Goal: Task Accomplishment & Management: Manage account settings

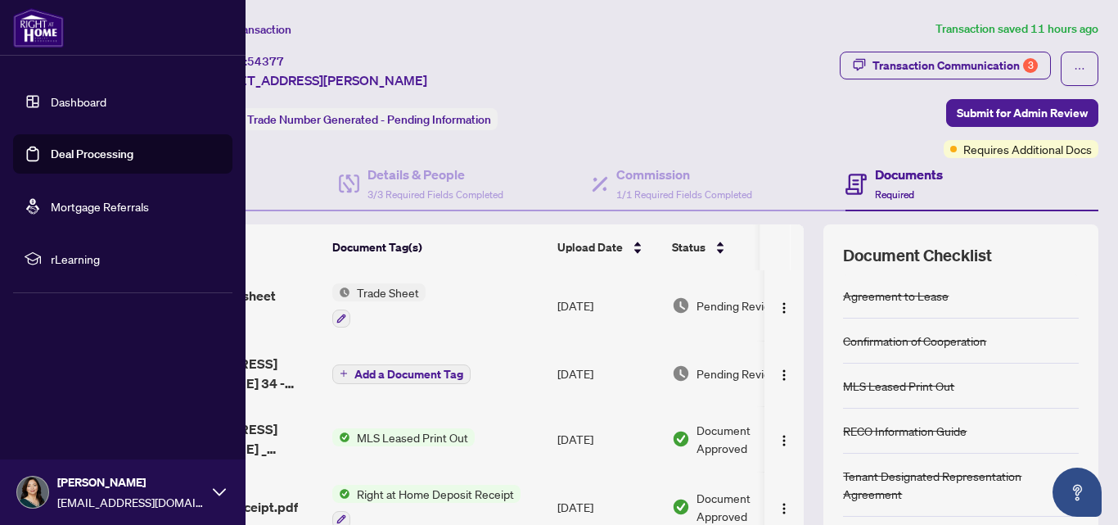
scroll to position [269, 0]
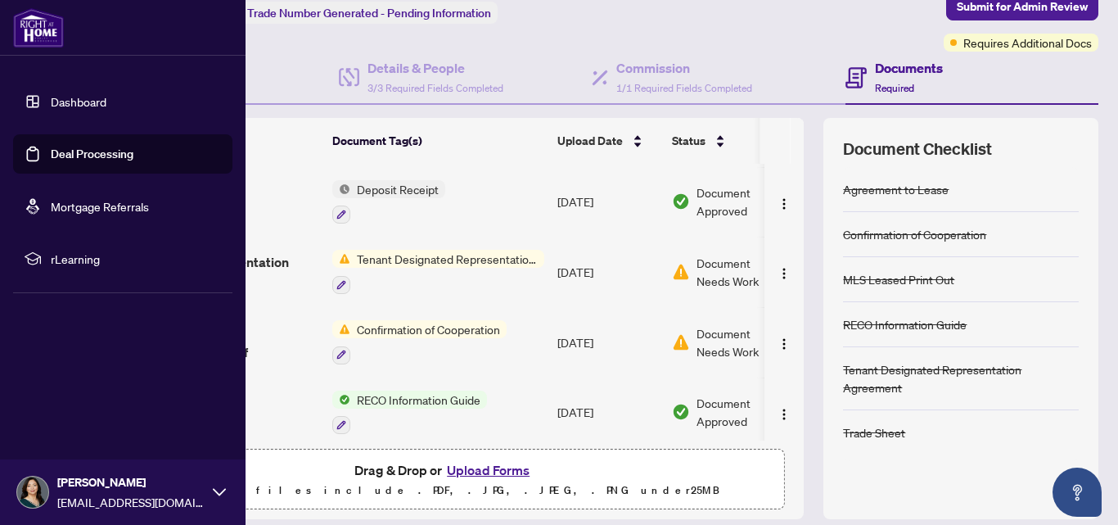
click at [83, 109] on link "Dashboard" at bounding box center [79, 101] width 56 height 15
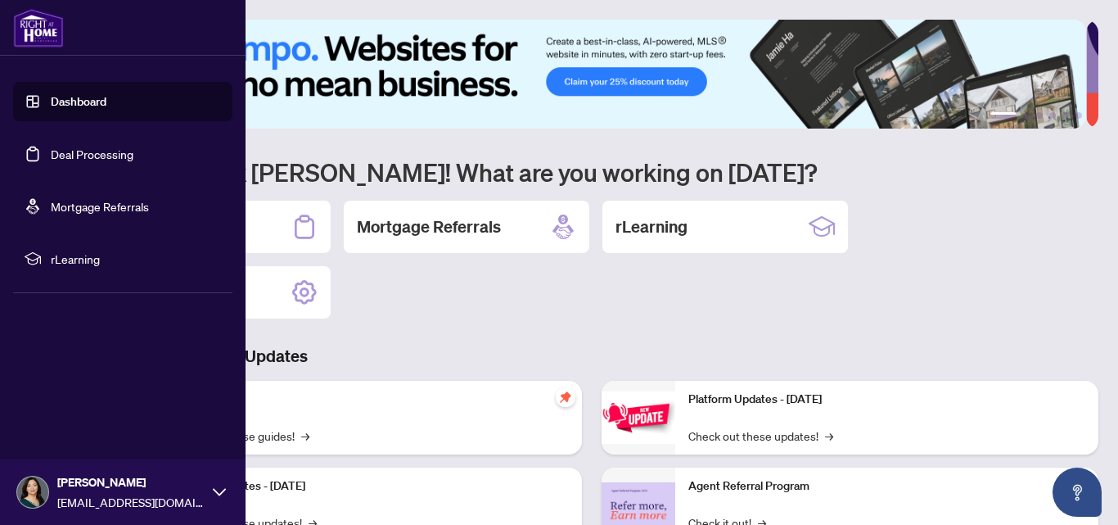
click at [75, 161] on link "Deal Processing" at bounding box center [92, 154] width 83 height 15
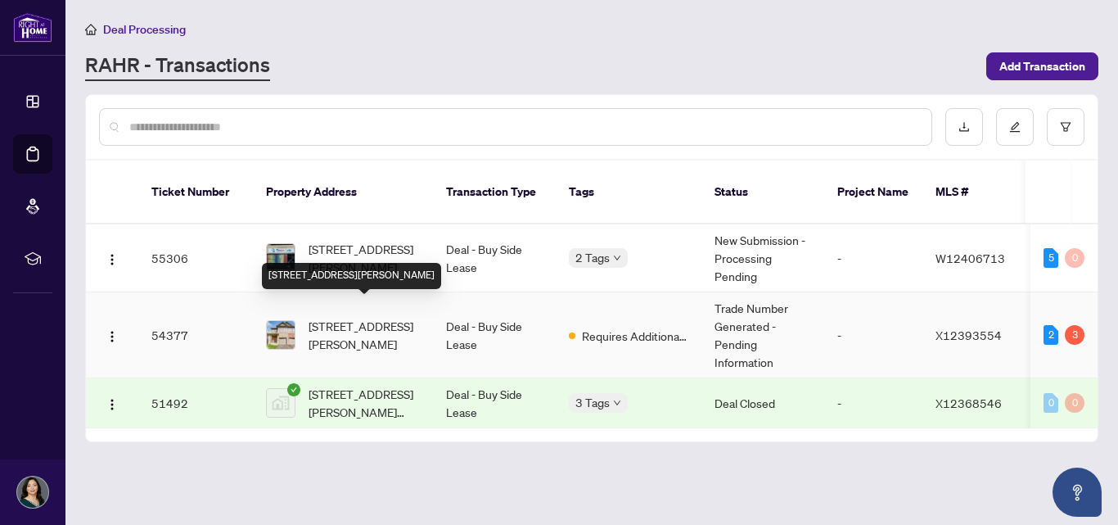
click at [382, 317] on span "[STREET_ADDRESS][PERSON_NAME]" at bounding box center [364, 335] width 111 height 36
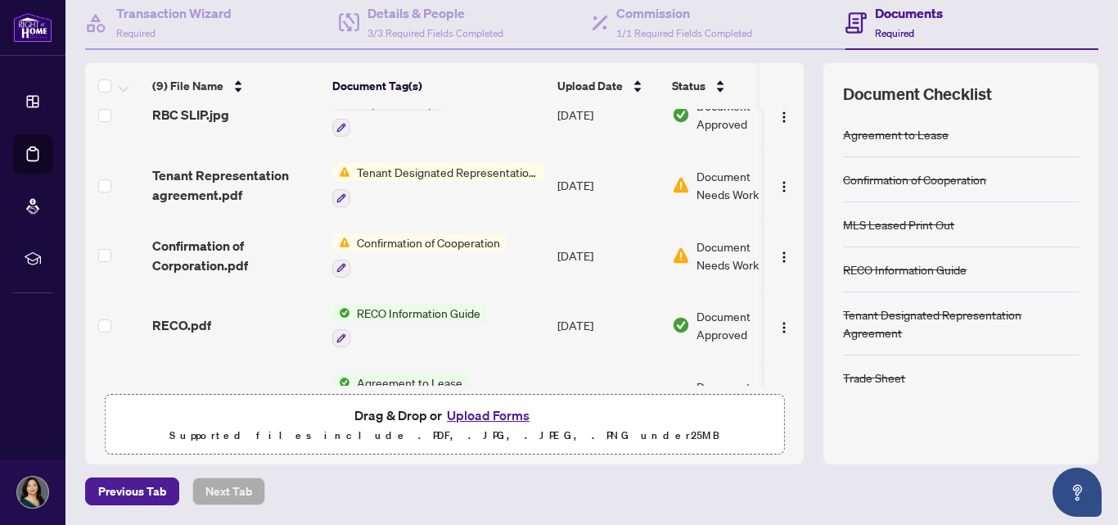
scroll to position [342, 0]
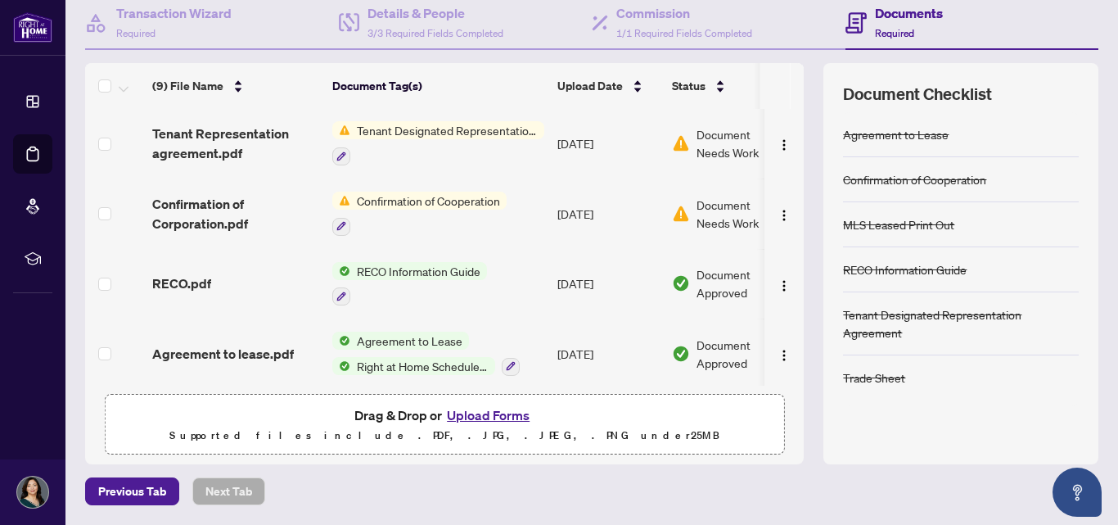
click at [444, 115] on td "Tenant Designated Representation Agreement" at bounding box center [438, 143] width 225 height 70
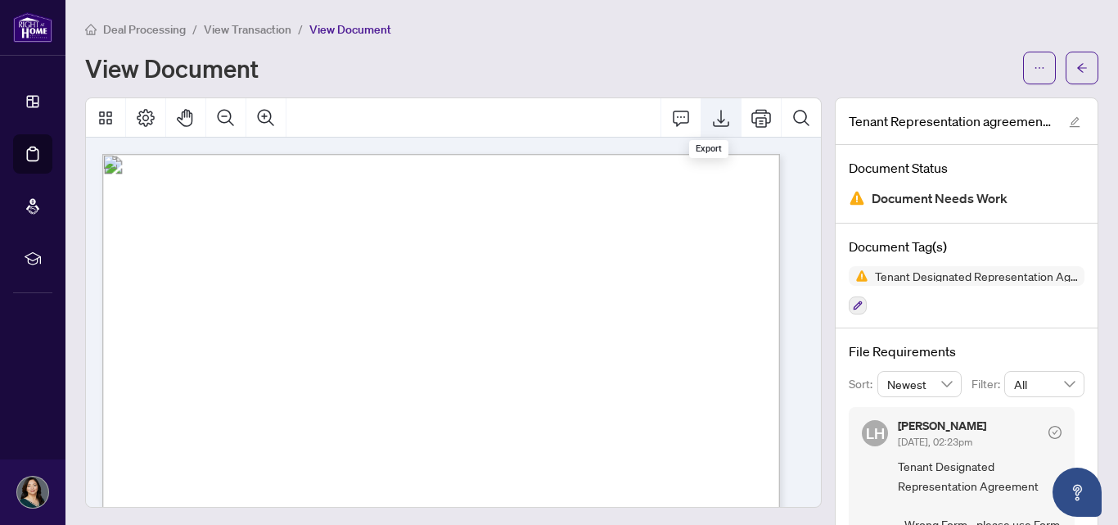
click at [712, 118] on icon "Export" at bounding box center [722, 118] width 20 height 20
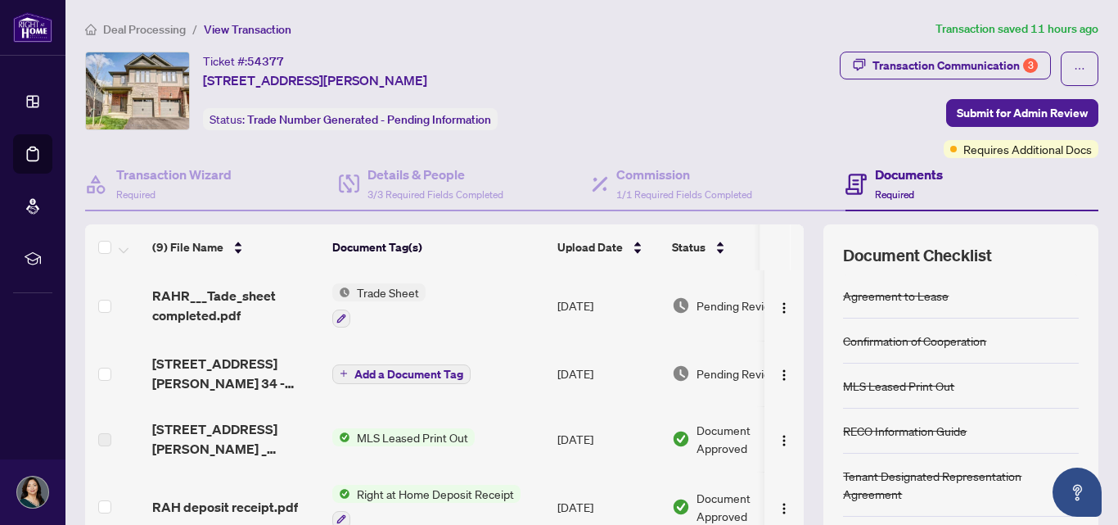
scroll to position [161, 0]
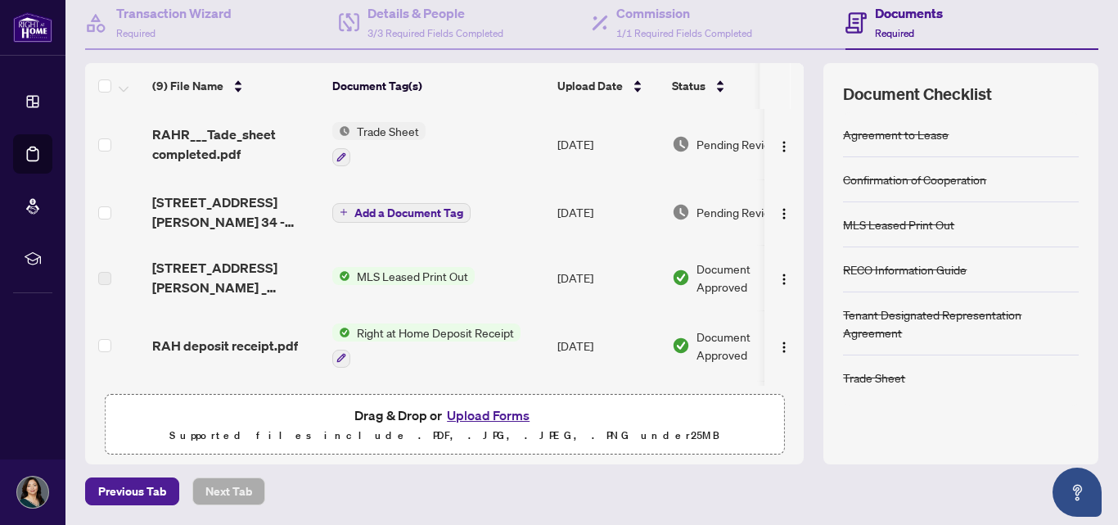
click at [1012, 427] on div at bounding box center [961, 432] width 236 height 26
click at [526, 413] on button "Upload Forms" at bounding box center [488, 414] width 93 height 21
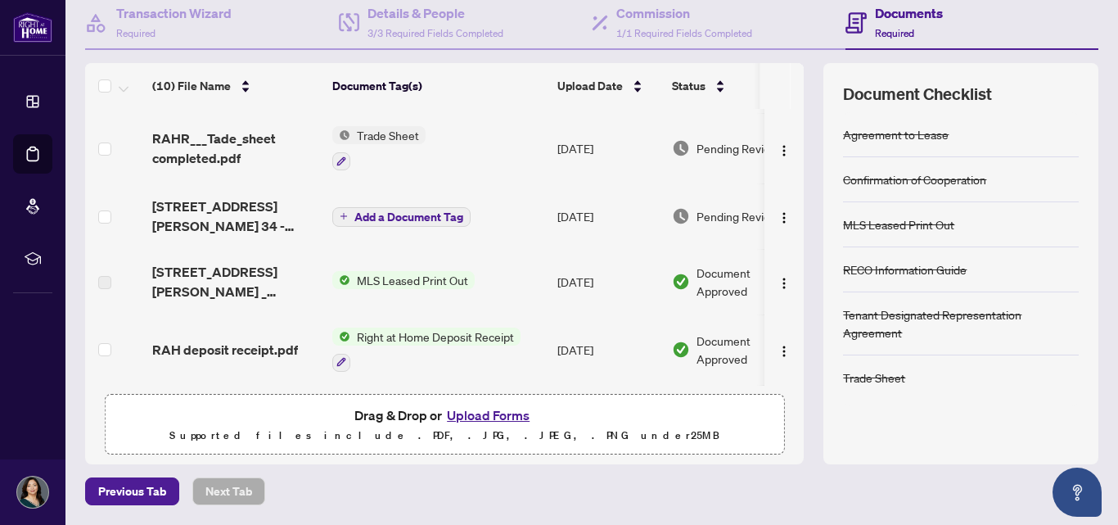
scroll to position [0, 0]
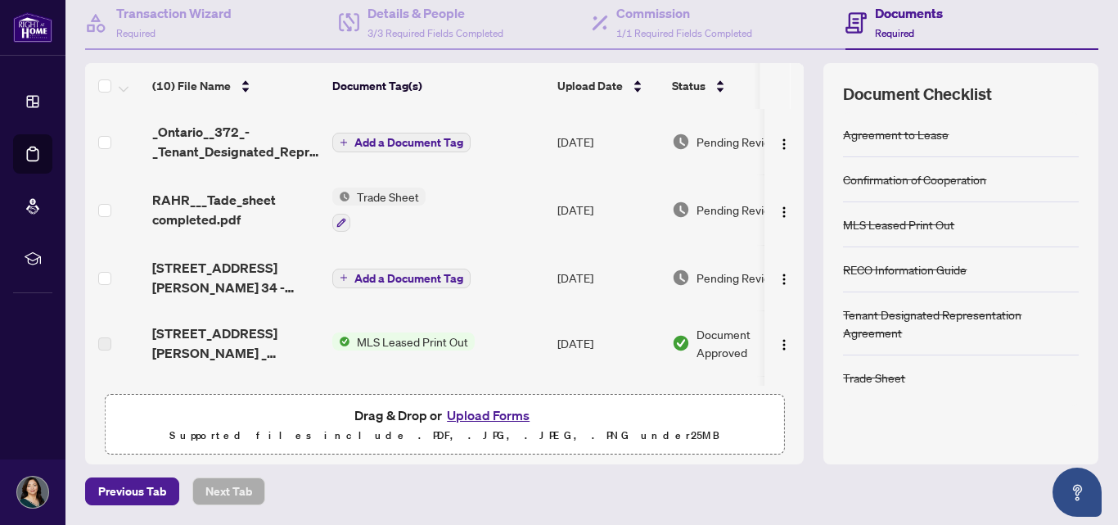
click at [387, 140] on span "Add a Document Tag" at bounding box center [409, 142] width 109 height 11
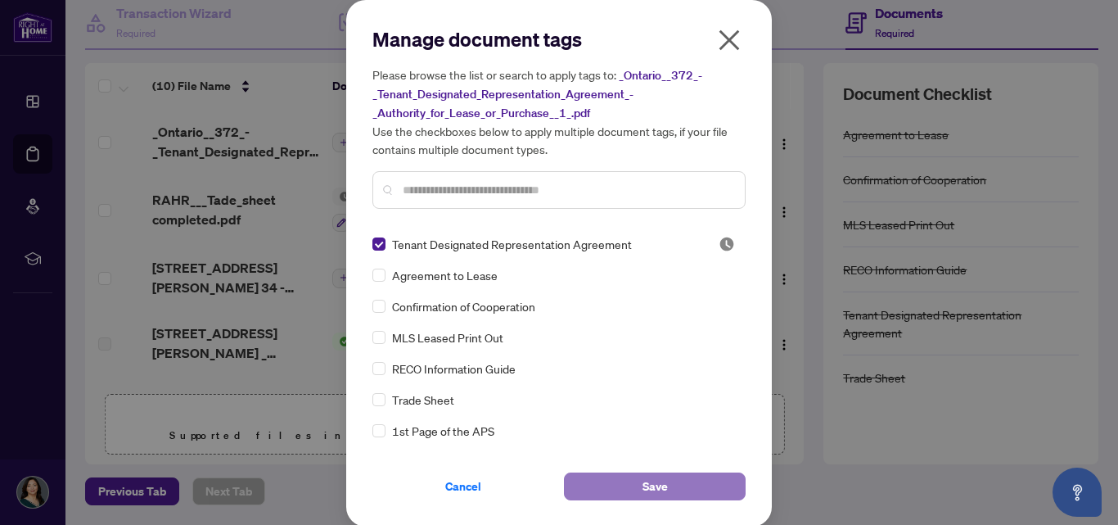
click at [653, 472] on button "Save" at bounding box center [655, 486] width 182 height 28
